Goal: Information Seeking & Learning: Understand process/instructions

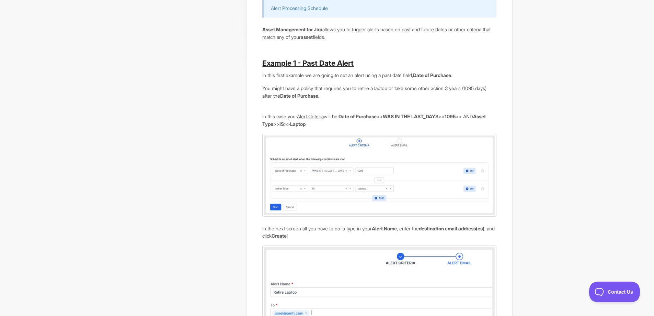
scroll to position [137, 0]
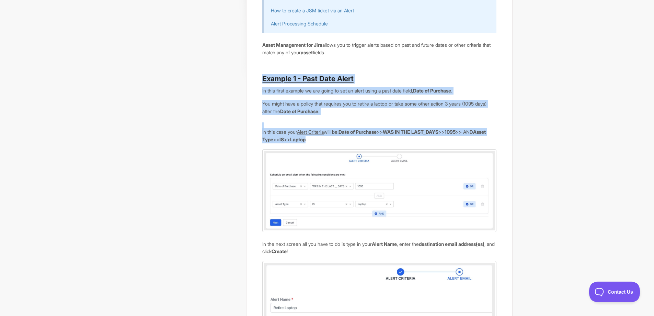
drag, startPoint x: 262, startPoint y: 78, endPoint x: 327, endPoint y: 142, distance: 91.3
copy article "Example 1 - Past Date Alert In this first example we are going to set an alert …"
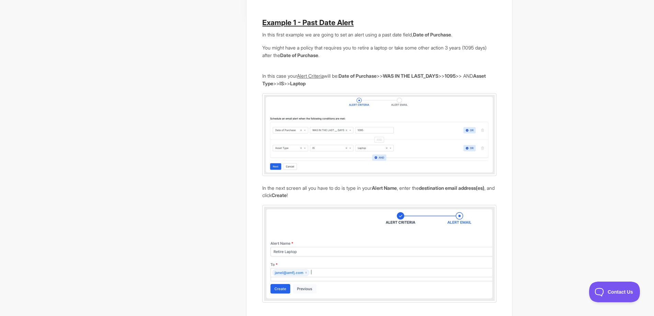
scroll to position [183, 0]
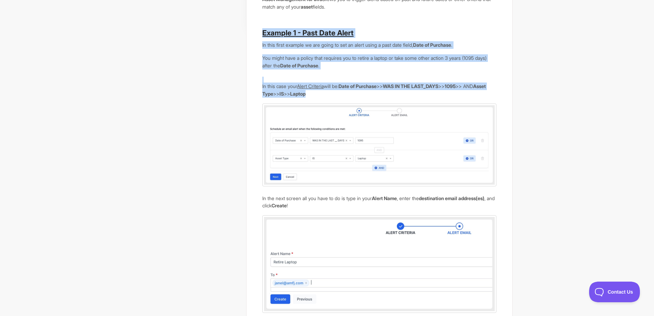
drag, startPoint x: 263, startPoint y: 32, endPoint x: 334, endPoint y: 94, distance: 93.9
copy article "Example 1 - Past Date Alert In this first example we are going to set an alert …"
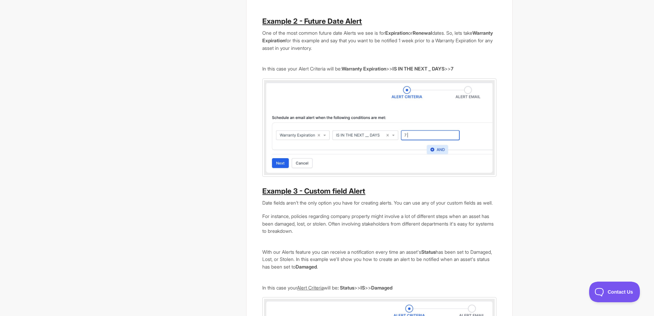
scroll to position [504, 0]
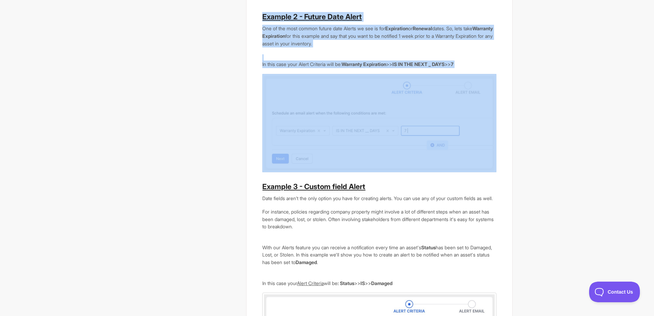
drag, startPoint x: 266, startPoint y: 19, endPoint x: 471, endPoint y: 71, distance: 211.7
click at [471, 71] on article "How to Create Alerts IN THIS ARTICLE How to create a Past Date Alert How to cre…" at bounding box center [379, 279] width 234 height 1442
copy article "Example 2 - Future Date Alert One of the most common future date Alerts we see …"
click at [136, 84] on section "How to Create Alerts IN THIS ARTICLE How to create a Past Date Alert How to cre…" at bounding box center [327, 317] width 385 height 1573
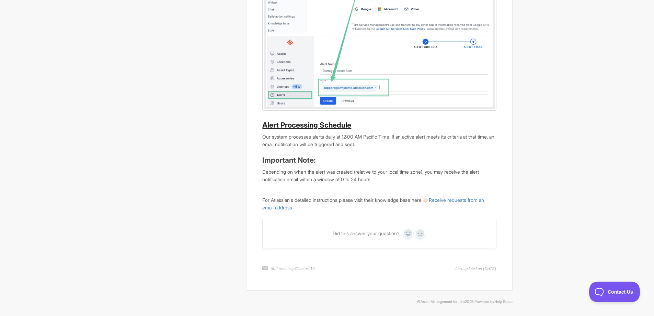
scroll to position [1300, 0]
drag, startPoint x: 571, startPoint y: 95, endPoint x: 563, endPoint y: 96, distance: 7.9
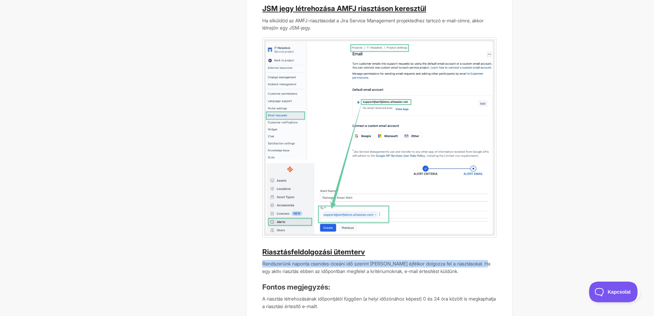
scroll to position [1237, 0]
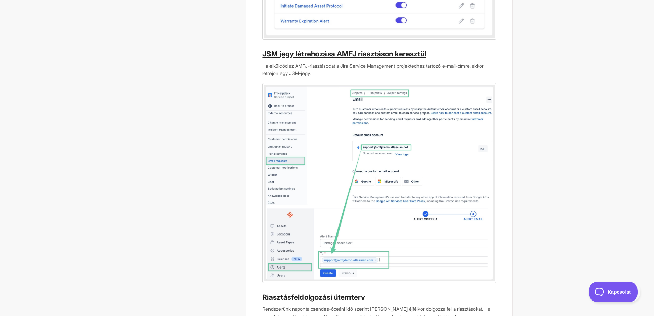
scroll to position [1139, 0]
